Goal: Book appointment/travel/reservation

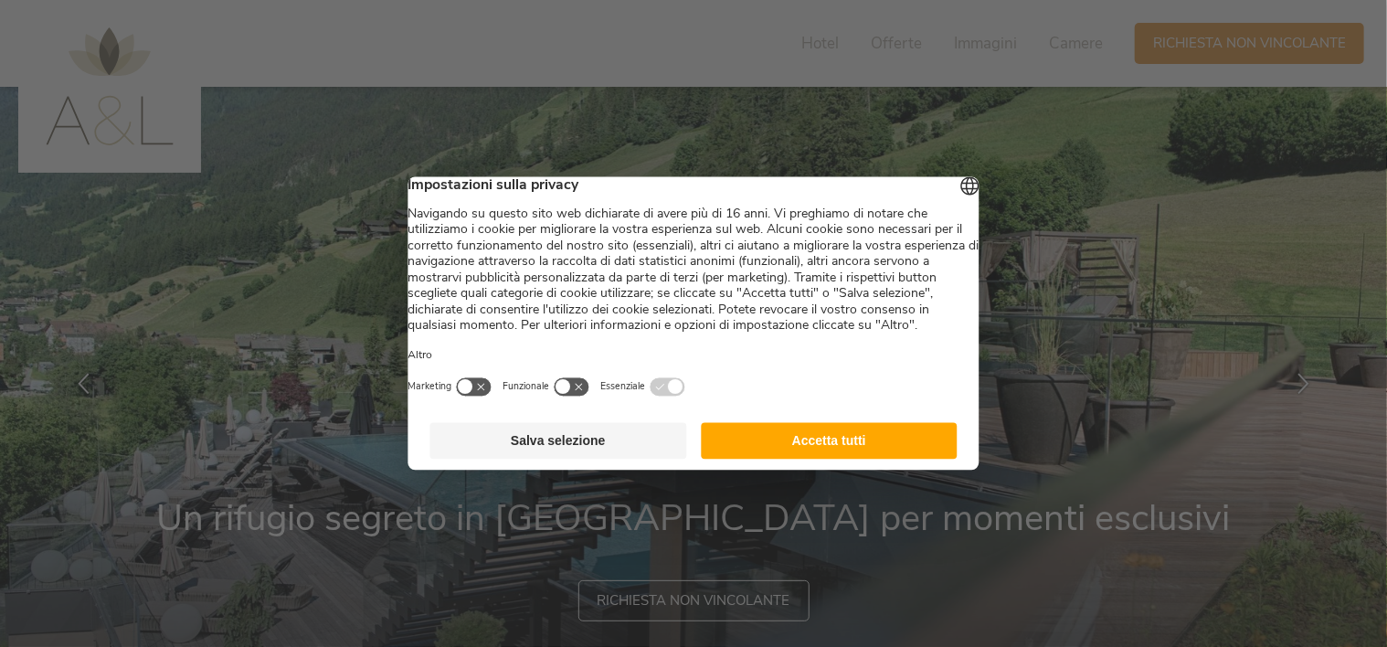
click at [876, 457] on button "Accetta tutti" at bounding box center [829, 441] width 257 height 37
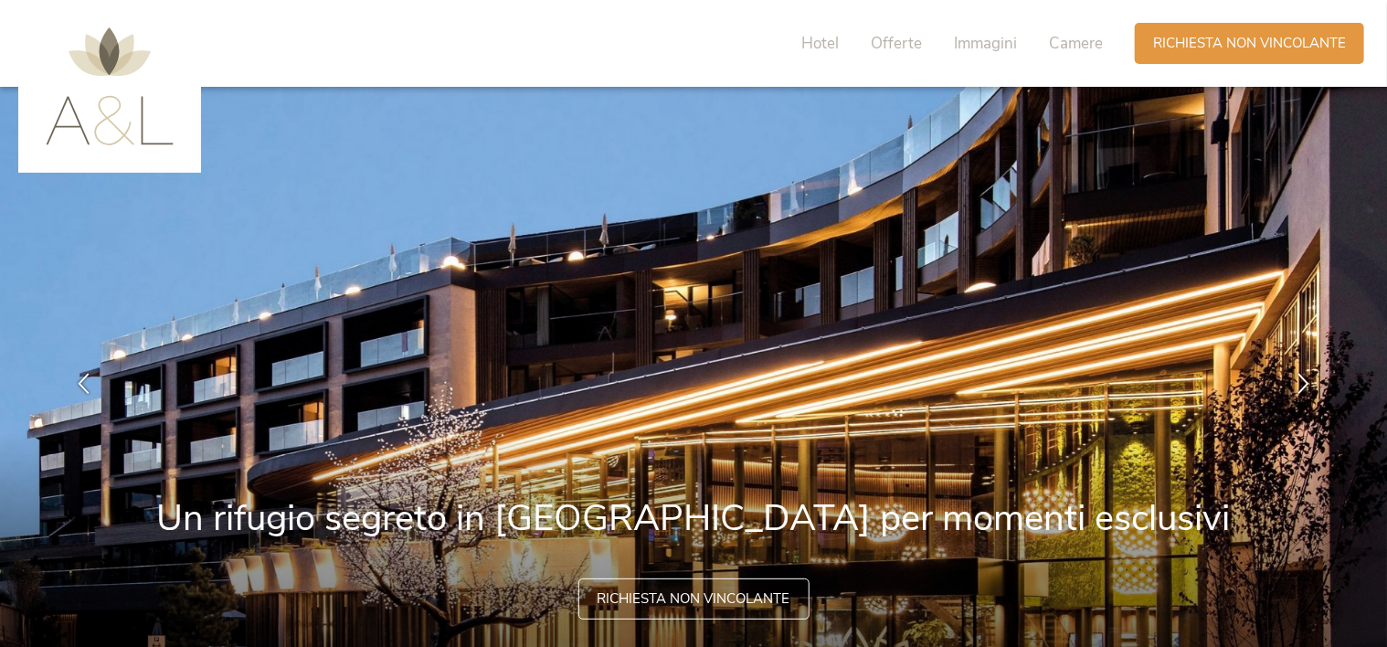
click at [623, 606] on span "Richiesta non vincolante" at bounding box center [694, 599] width 193 height 19
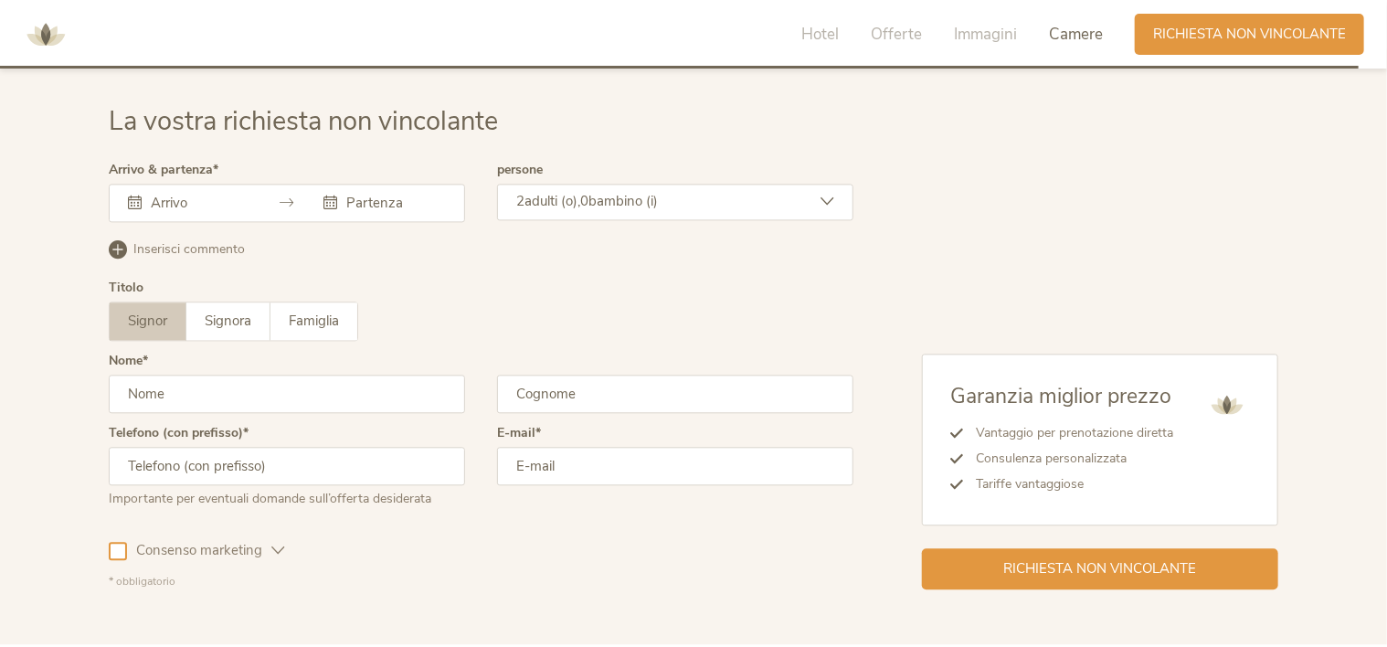
scroll to position [5424, 0]
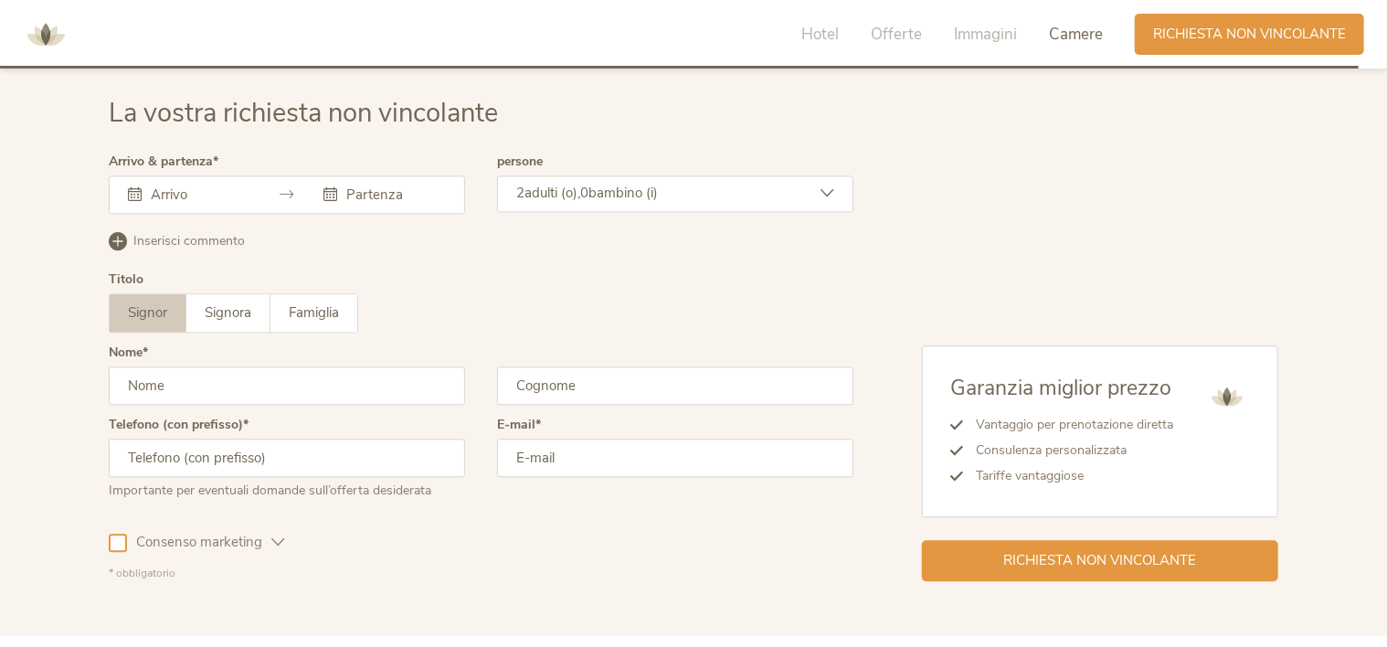
click at [214, 186] on input "text" at bounding box center [198, 195] width 104 height 18
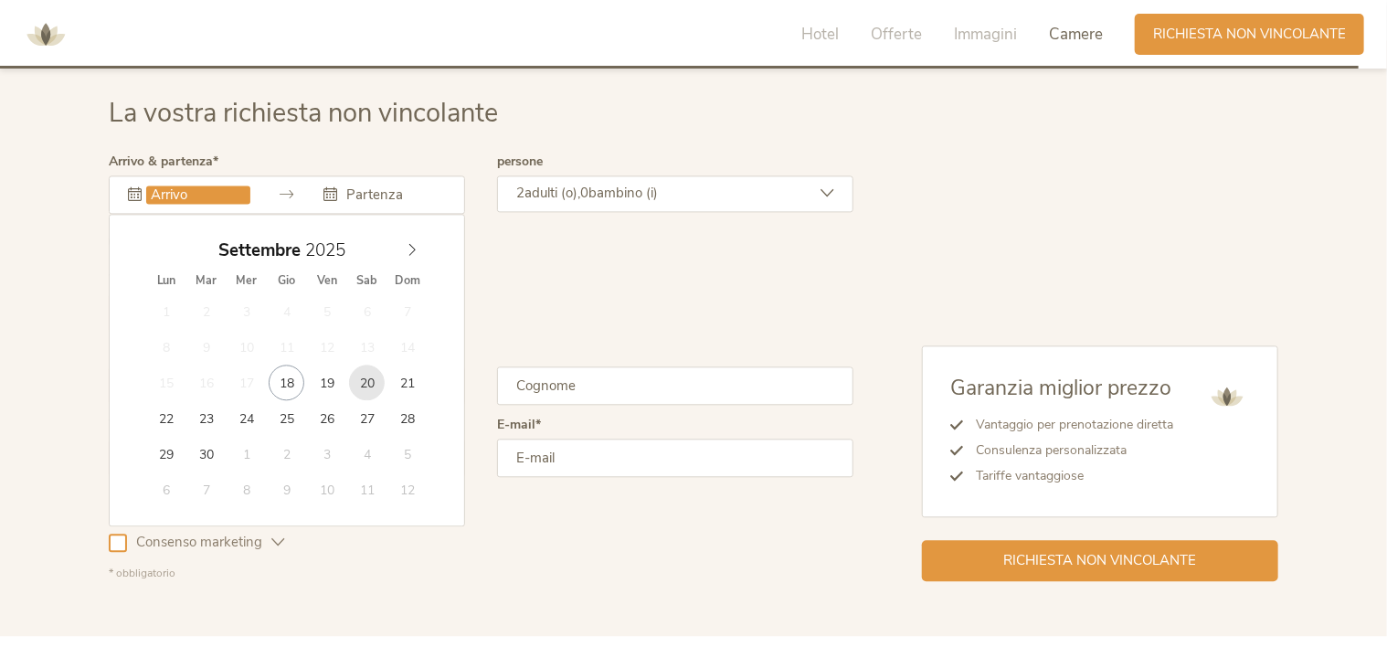
type input "[DATE]"
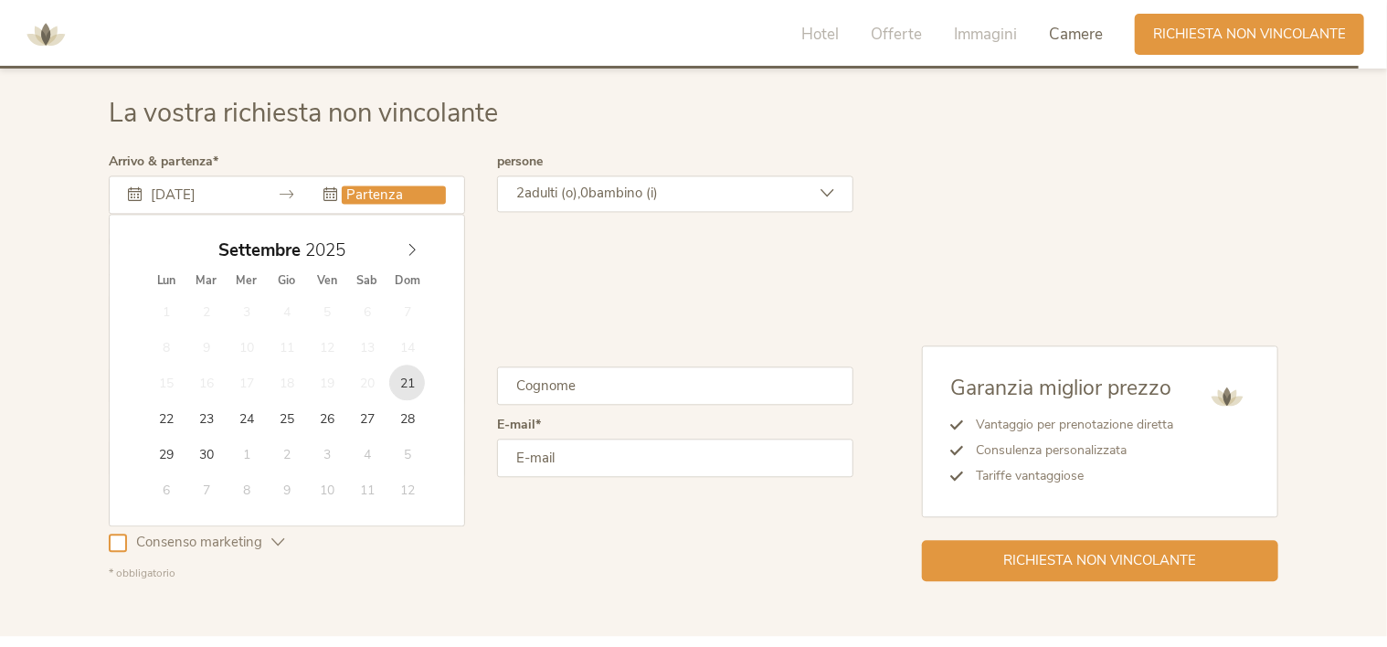
drag, startPoint x: 374, startPoint y: 379, endPoint x: 406, endPoint y: 378, distance: 32.0
type input "[DATE]"
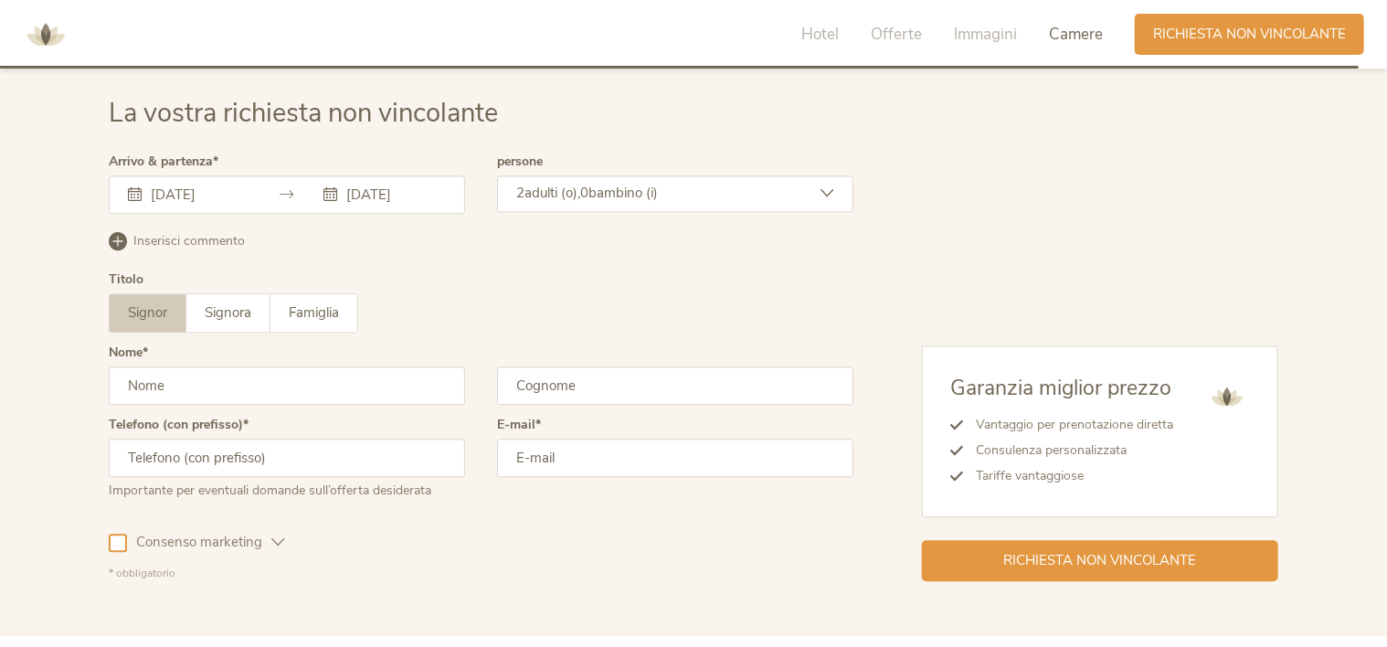
click at [406, 378] on input "text" at bounding box center [287, 386] width 356 height 38
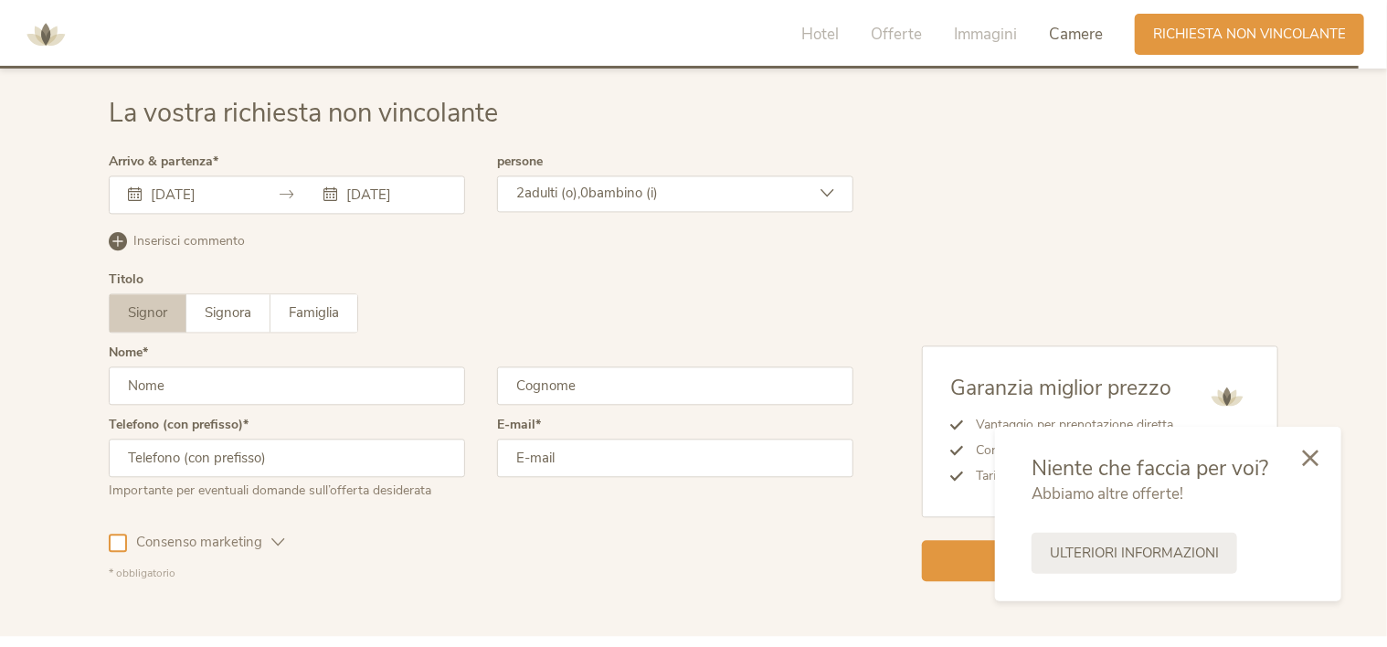
type input "[PERSON_NAME]"
type input "Dellosto"
type input "[PHONE_NUMBER]"
type input "[PERSON_NAME][EMAIL_ADDRESS][DOMAIN_NAME]"
click at [1313, 464] on div at bounding box center [1311, 457] width 62 height 65
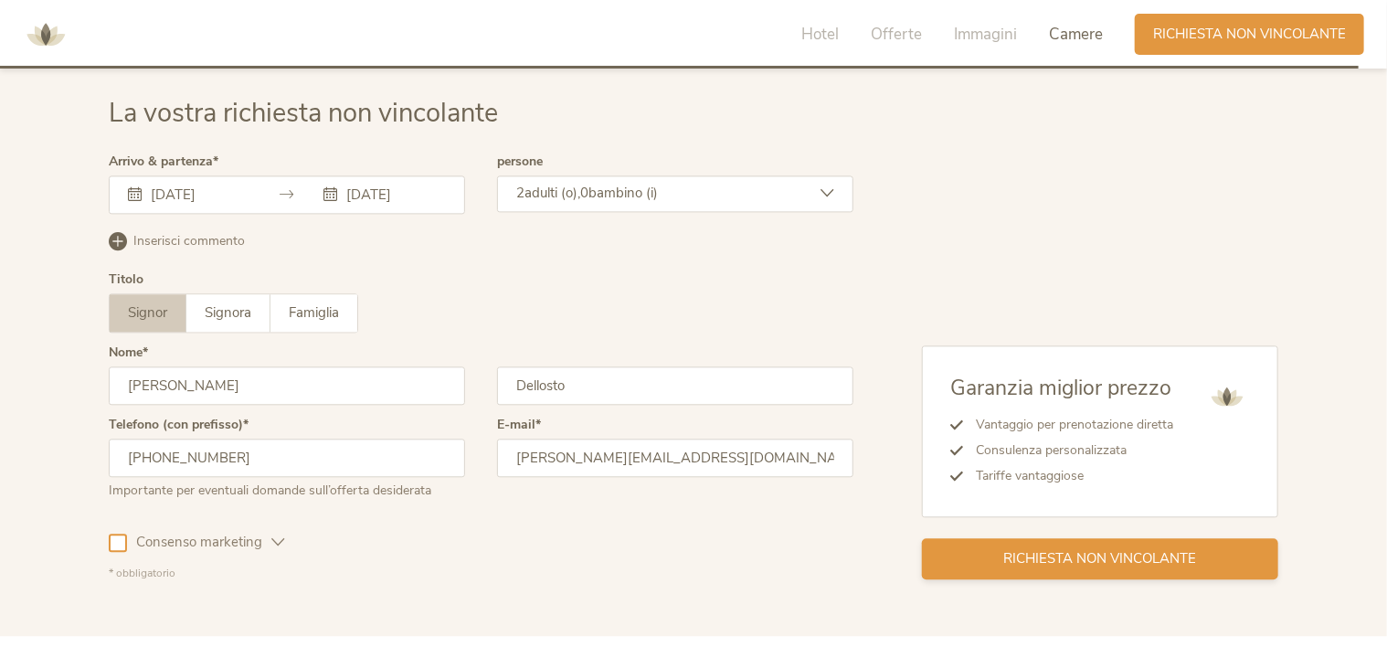
click at [1095, 557] on span "Richiesta non vincolante" at bounding box center [1100, 558] width 193 height 19
